Goal: Transaction & Acquisition: Purchase product/service

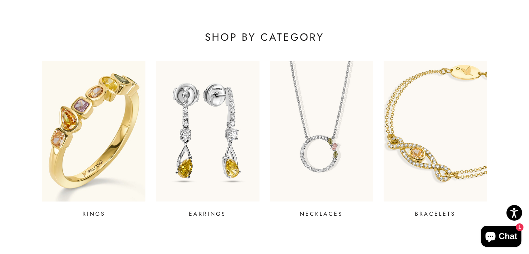
scroll to position [242, 0]
click at [128, 99] on img at bounding box center [94, 131] width 124 height 169
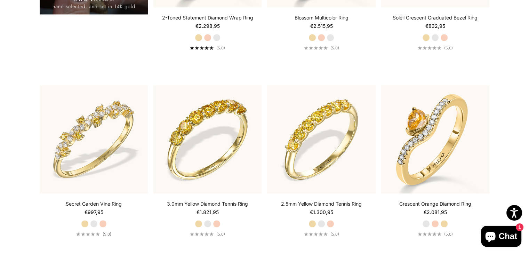
scroll to position [700, 0]
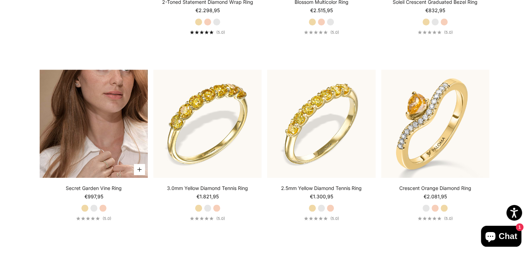
click at [93, 142] on img at bounding box center [94, 124] width 108 height 108
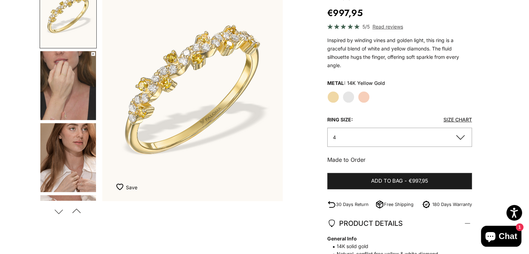
scroll to position [92, 0]
click at [328, 144] on button "4" at bounding box center [400, 136] width 145 height 19
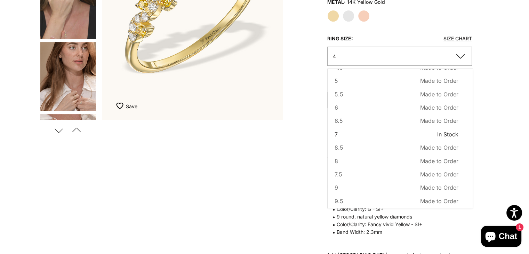
scroll to position [0, 0]
click at [458, 41] on link "Size Chart" at bounding box center [458, 39] width 29 height 6
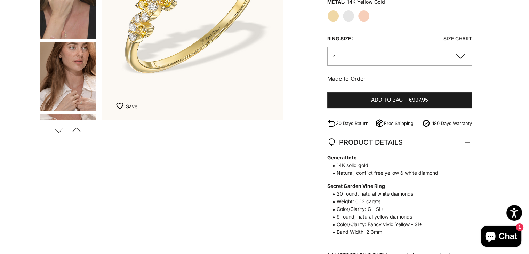
click at [386, 60] on button "4" at bounding box center [400, 56] width 145 height 19
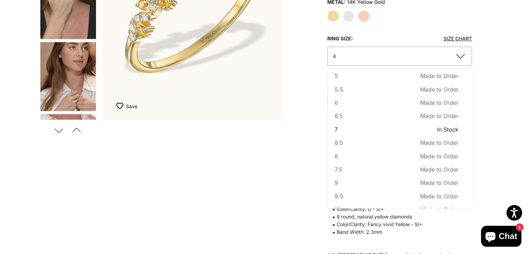
scroll to position [38, 0]
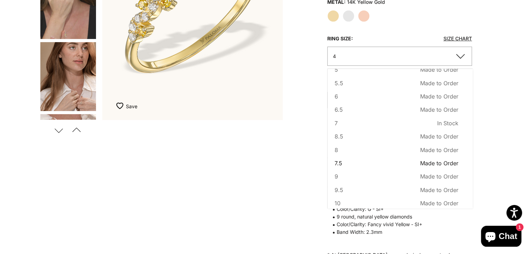
click at [340, 162] on span "7.5" at bounding box center [339, 163] width 8 height 9
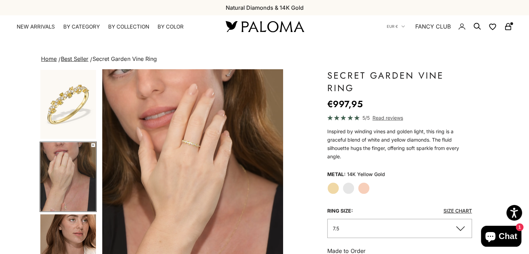
click at [508, 30] on rect "Secondary navigation" at bounding box center [508, 27] width 5 height 3
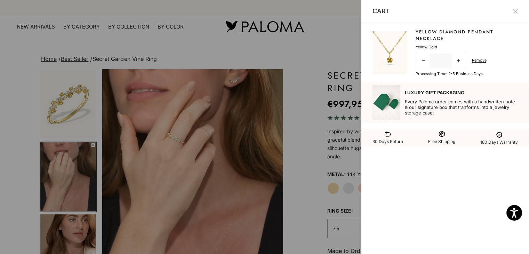
scroll to position [0, 191]
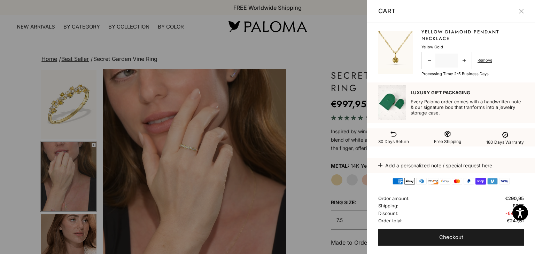
click at [305, 135] on div at bounding box center [267, 127] width 535 height 254
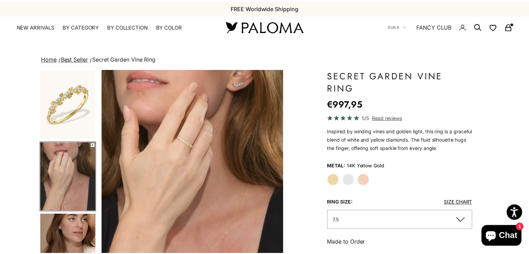
scroll to position [0, 189]
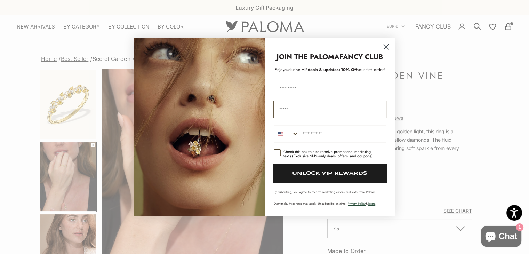
click at [387, 49] on circle "Close dialog" at bounding box center [385, 46] width 11 height 11
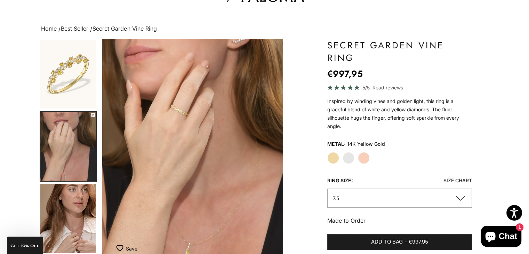
scroll to position [0, 0]
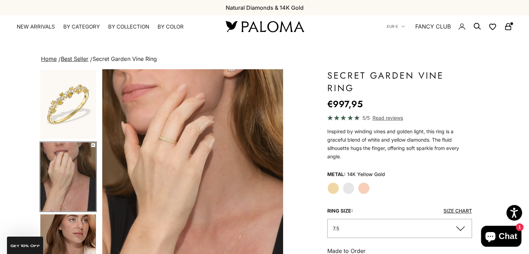
click at [81, 226] on img "Go to item 5" at bounding box center [68, 248] width 56 height 69
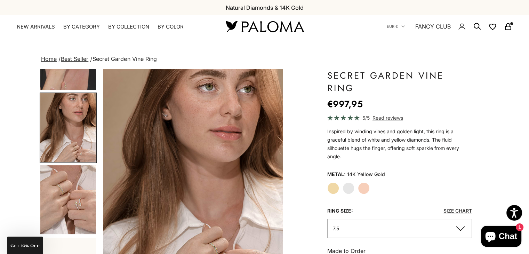
scroll to position [0, 378]
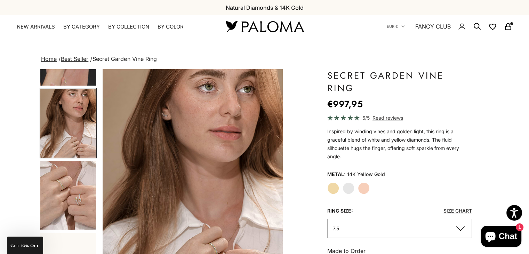
click at [81, 226] on img "Go to item 6" at bounding box center [68, 195] width 56 height 69
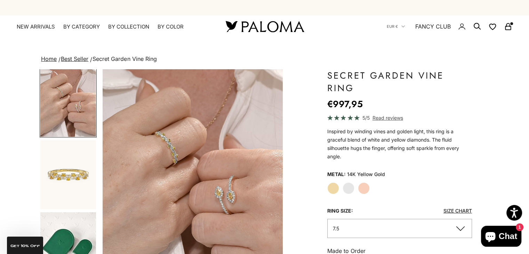
scroll to position [219, 0]
click at [49, 29] on link "NEW ARRIVALS" at bounding box center [36, 26] width 38 height 7
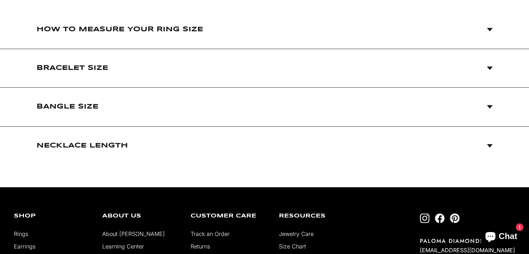
scroll to position [114, 0]
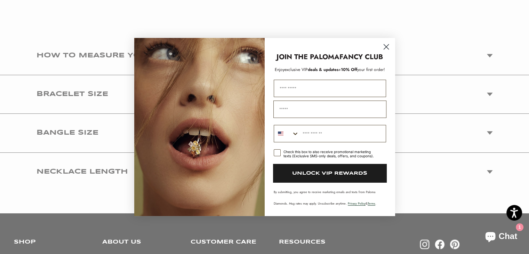
click at [384, 47] on circle "Close dialog" at bounding box center [385, 46] width 11 height 11
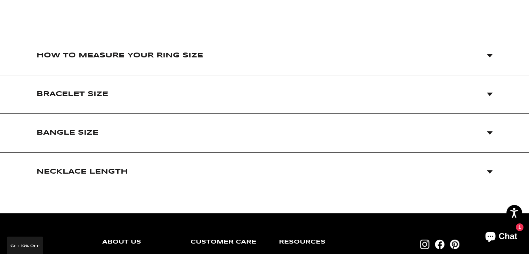
click at [284, 58] on span "How to Measure Your Ring Size" at bounding box center [265, 55] width 457 height 38
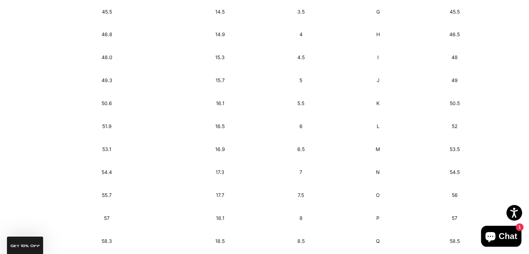
scroll to position [455, 0]
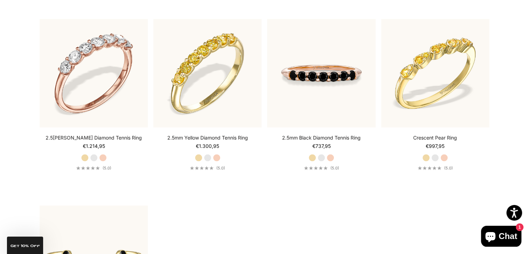
scroll to position [1251, 0]
